Goal: Task Accomplishment & Management: Complete application form

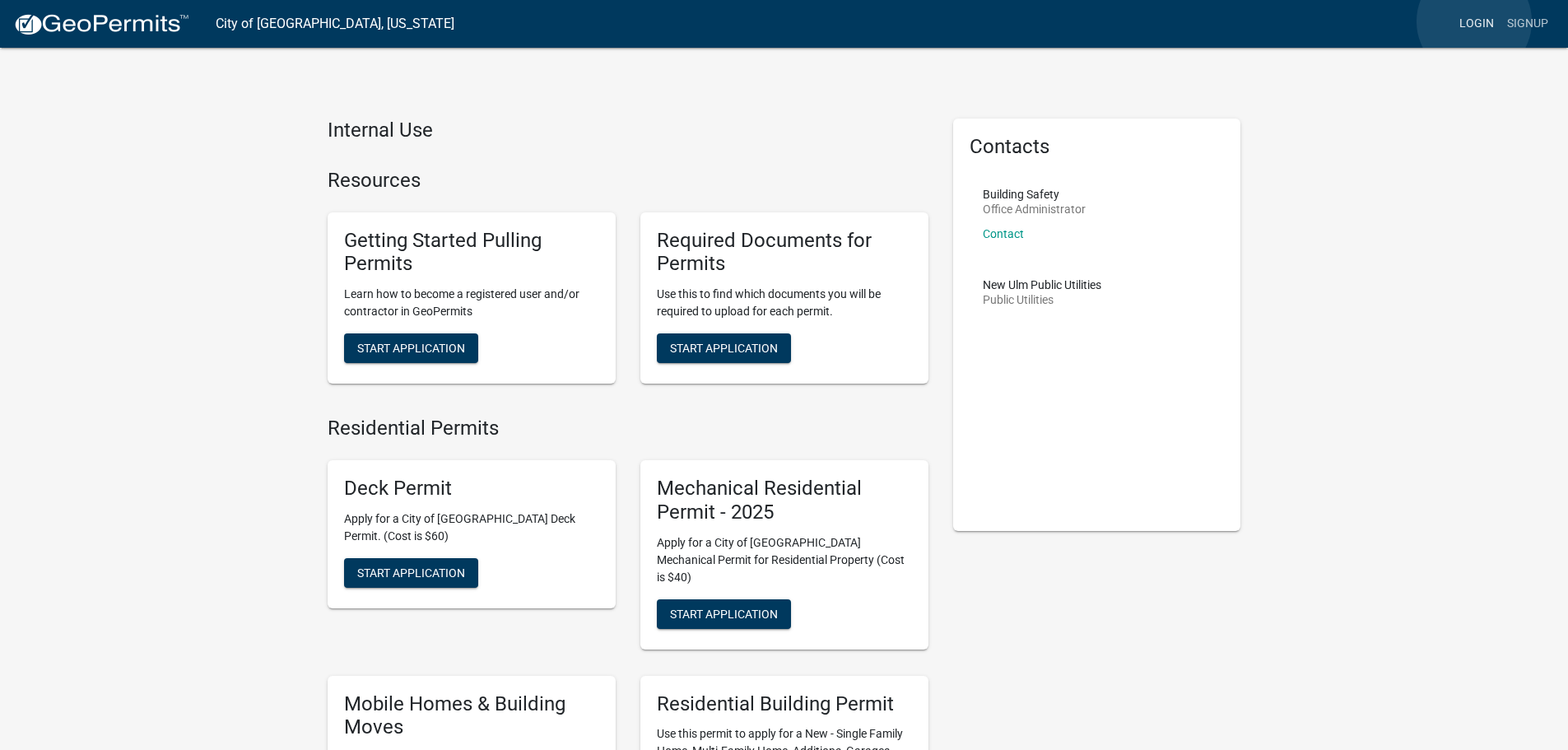
click at [1474, 21] on link "Login" at bounding box center [1476, 24] width 48 height 32
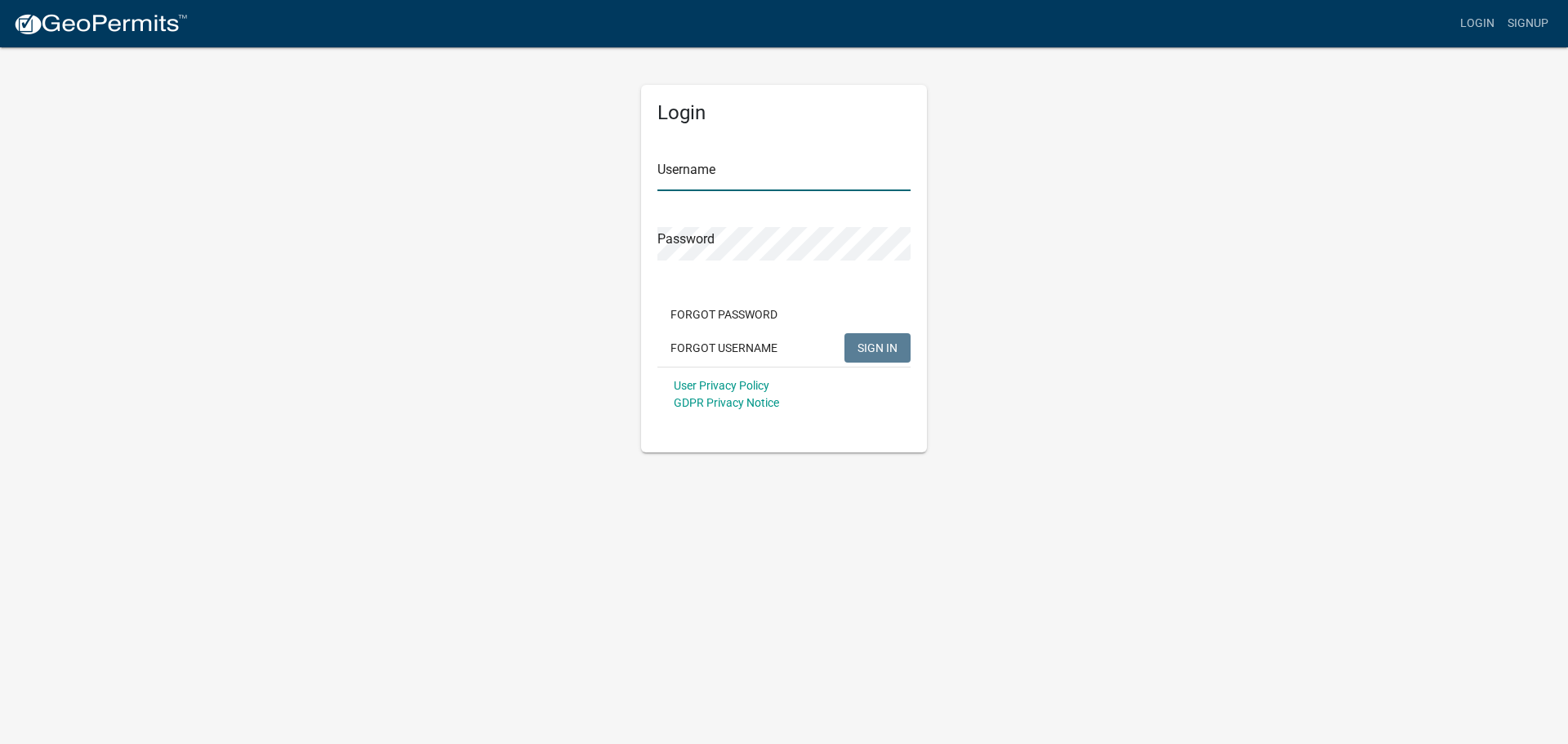
type input "[PERSON_NAME]"
click at [899, 349] on button "SIGN IN" at bounding box center [877, 348] width 66 height 30
click at [861, 352] on span "SIGN IN" at bounding box center [877, 347] width 40 height 13
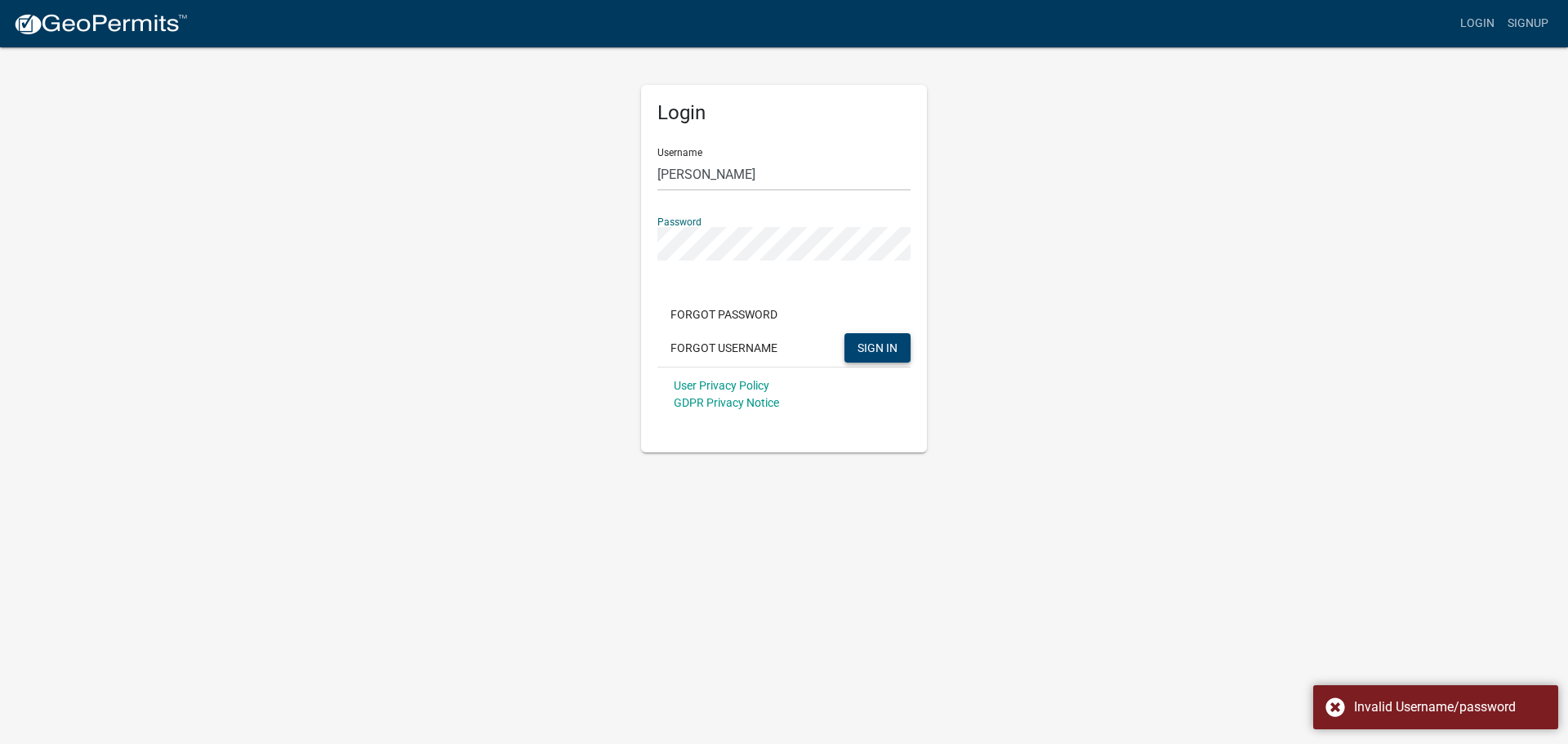
click at [550, 250] on div "Login Username [PERSON_NAME] Password Forgot Password Forgot Username SIGN IN U…" at bounding box center [784, 248] width 931 height 406
click at [1134, 351] on div "Login Username [PERSON_NAME] Password Forgot Password Forgot Username SIGN IN U…" at bounding box center [784, 248] width 931 height 406
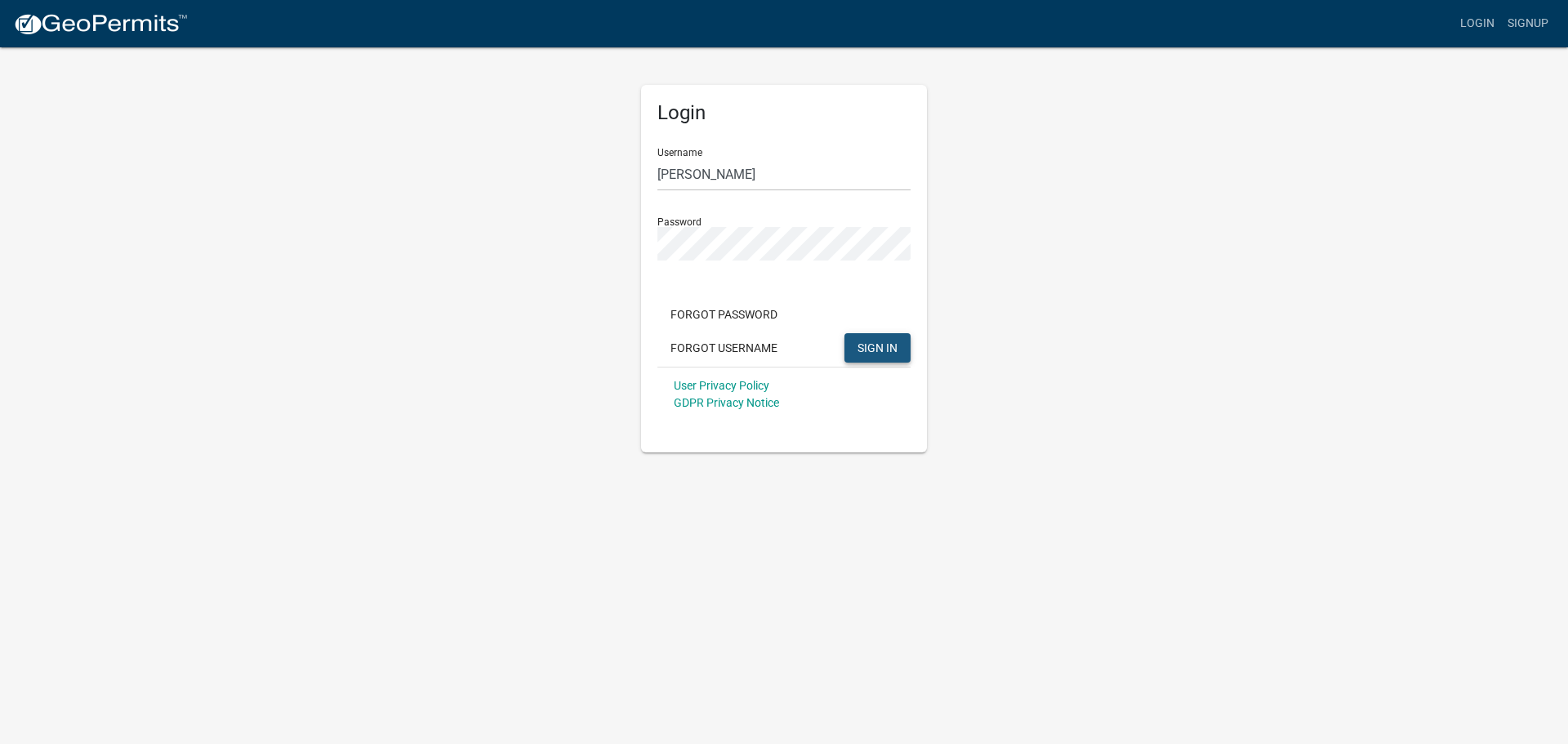
click at [877, 346] on span "SIGN IN" at bounding box center [877, 347] width 40 height 13
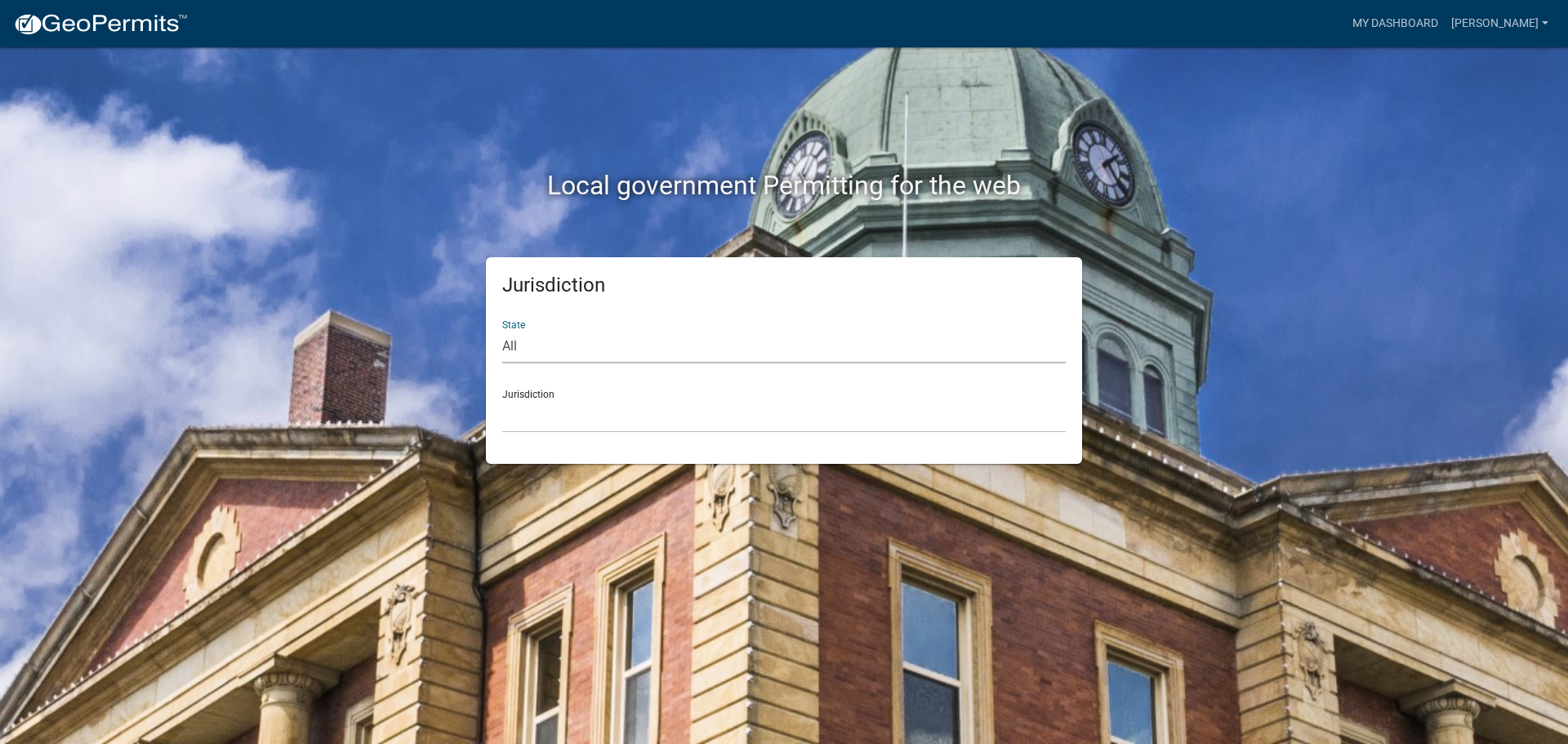
click at [533, 340] on select "All [US_STATE] [US_STATE] [US_STATE] [US_STATE] [US_STATE] [US_STATE] [US_STATE…" at bounding box center [784, 346] width 564 height 33
select select "[US_STATE]"
click at [503, 329] on select "All [US_STATE] [US_STATE] [US_STATE] [US_STATE] [US_STATE] [US_STATE] [US_STATE…" at bounding box center [784, 346] width 564 height 33
click at [554, 419] on select "[GEOGRAPHIC_DATA], [US_STATE] [GEOGRAPHIC_DATA], [US_STATE] [GEOGRAPHIC_DATA], …" at bounding box center [784, 415] width 564 height 33
